Goal: Transaction & Acquisition: Subscribe to service/newsletter

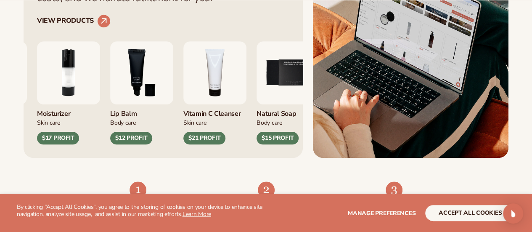
scroll to position [381, 0]
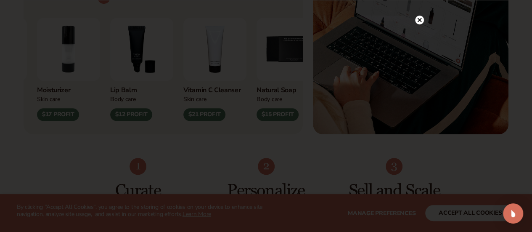
click at [420, 20] on circle at bounding box center [419, 20] width 9 height 9
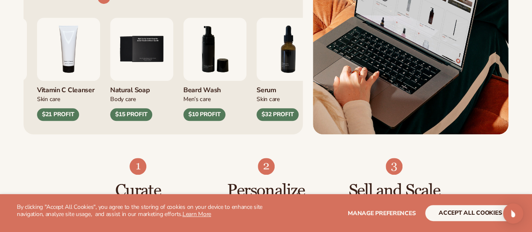
scroll to position [0, 0]
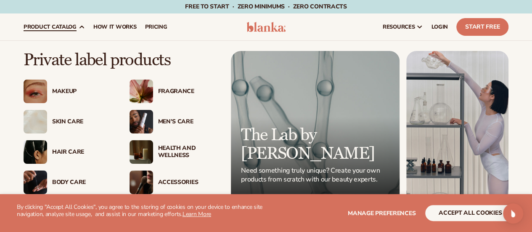
click at [64, 91] on div "Makeup" at bounding box center [82, 91] width 61 height 7
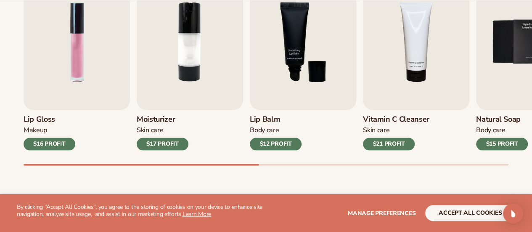
scroll to position [327, 0]
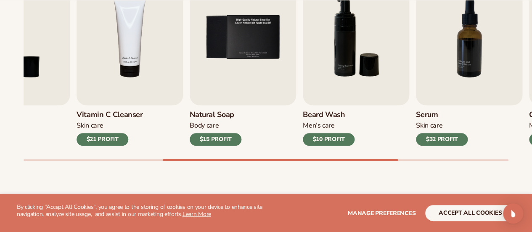
click at [354, 152] on div "Lip Gloss Makeup $16 PROFIT Moisturizer Skin Care $17 PROFIT Lip Balm Body Care…" at bounding box center [278, 64] width 509 height 191
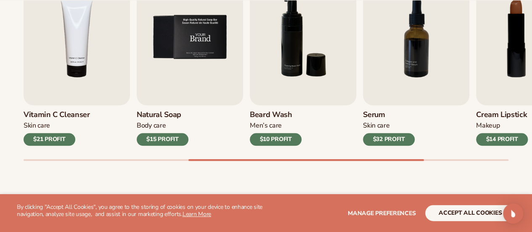
click at [178, 69] on img "5 / 9" at bounding box center [190, 37] width 106 height 136
click at [188, 42] on img "5 / 9" at bounding box center [190, 37] width 106 height 136
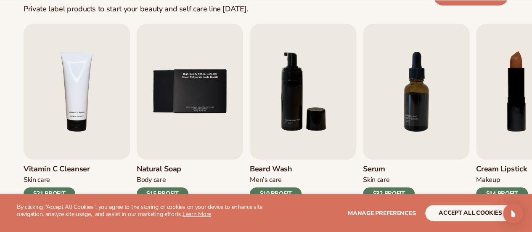
scroll to position [277, 0]
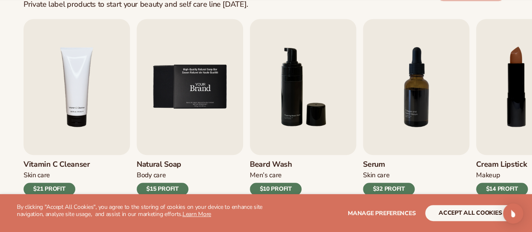
click at [195, 59] on img "5 / 9" at bounding box center [190, 87] width 106 height 136
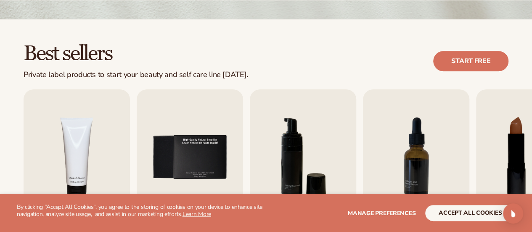
scroll to position [211, 0]
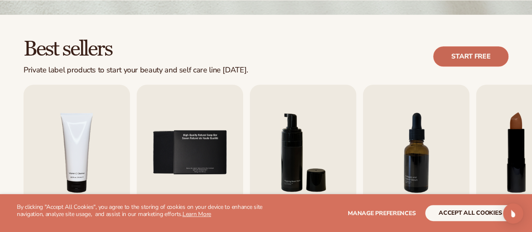
click at [464, 58] on link "Start free" at bounding box center [470, 56] width 75 height 20
